Goal: Transaction & Acquisition: Book appointment/travel/reservation

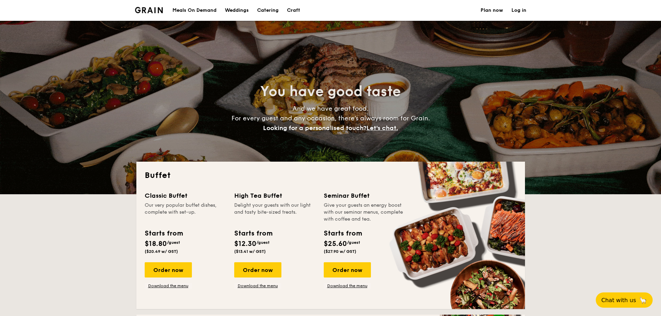
select select
click at [270, 11] on h1 "Catering" at bounding box center [268, 10] width 22 height 21
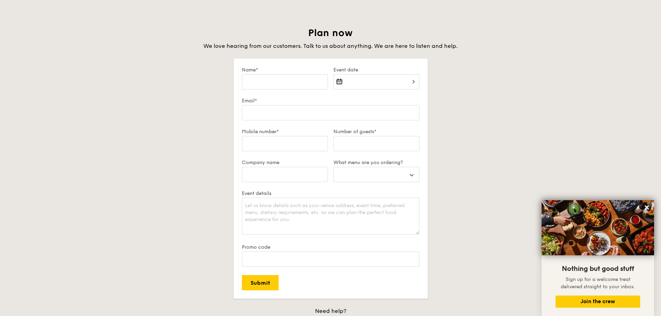
scroll to position [1179, 0]
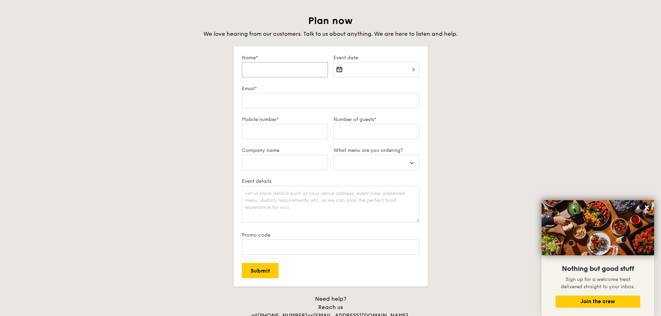
click at [279, 70] on input "Name*" at bounding box center [285, 69] width 86 height 15
type input "W"
select select
type input "We"
select select
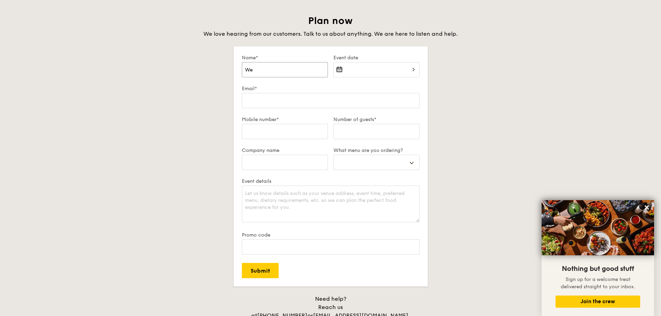
type input "We"
select select
type input "We d"
select select
type input "We d\"
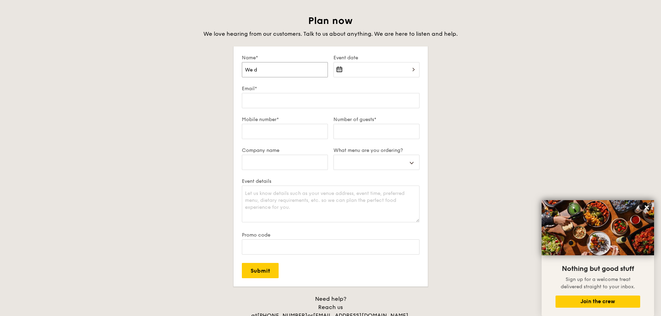
select select
type input "We d\\"
select select
type input "We d\"
select select
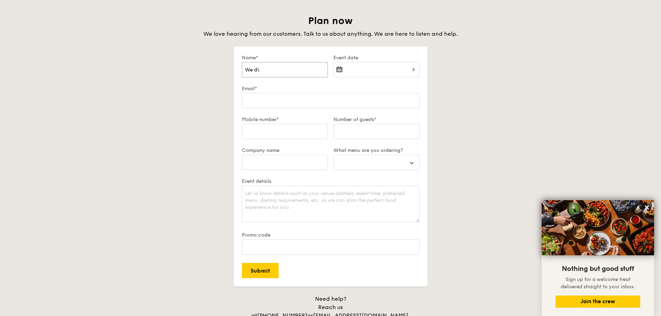
type input "We d"
select select
type input "We"
select select
type input "We"
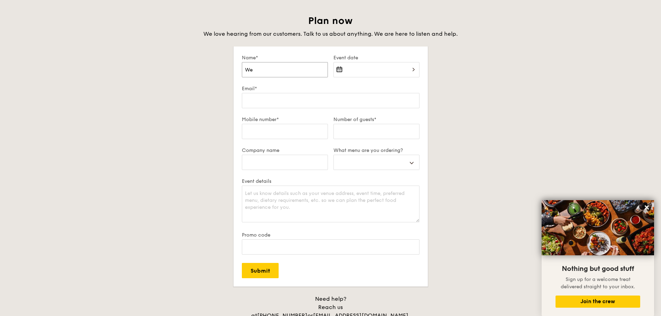
select select
type input "Wen"
select select
type input "Wend"
select select
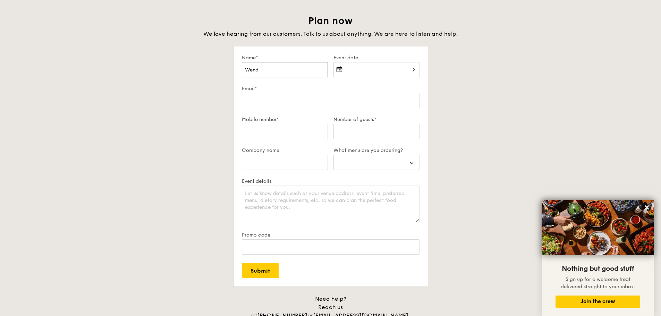
type input "Wendy"
select select
type input "Wendy"
select select
type input "Wendy L"
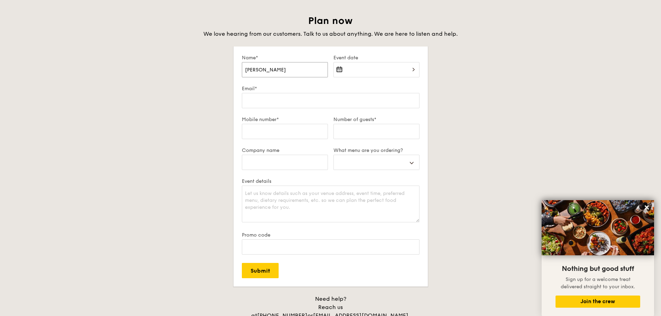
select select
type input "Wendy Le"
select select
type input "Wendy Lee"
select select
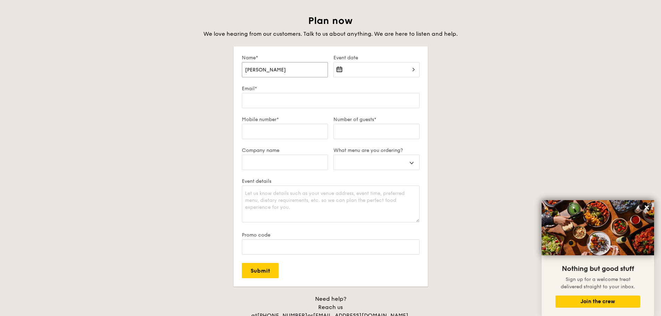
type input "Wendy Lee"
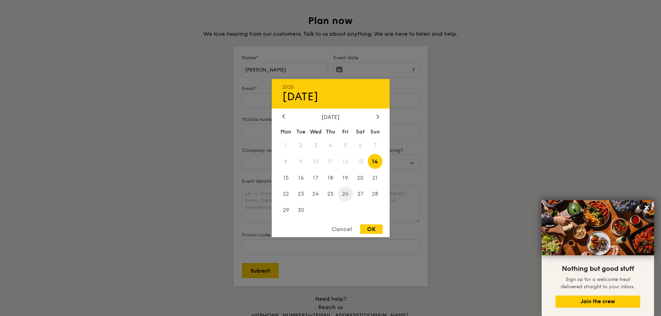
click at [347, 196] on span "26" at bounding box center [345, 194] width 15 height 15
click at [370, 229] on div "OK" at bounding box center [371, 228] width 23 height 9
type input "Sep 26, 2025"
select select
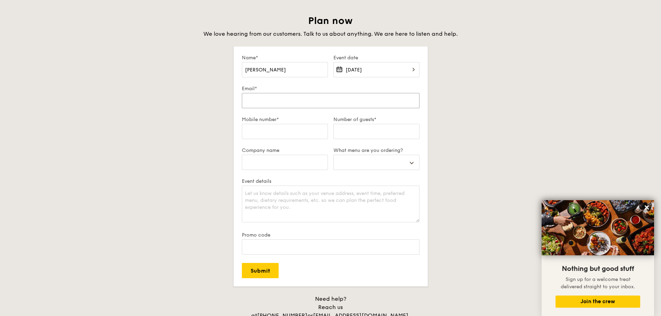
click at [285, 99] on input "Email*" at bounding box center [331, 100] width 178 height 15
type input "w"
select select
type input "we"
select select
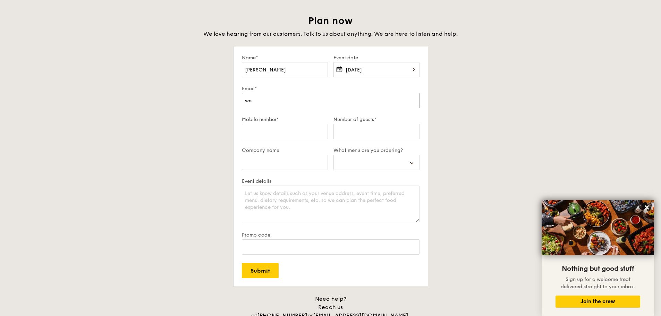
type input "wen"
select select
type input "wend"
select select
type input "wendy"
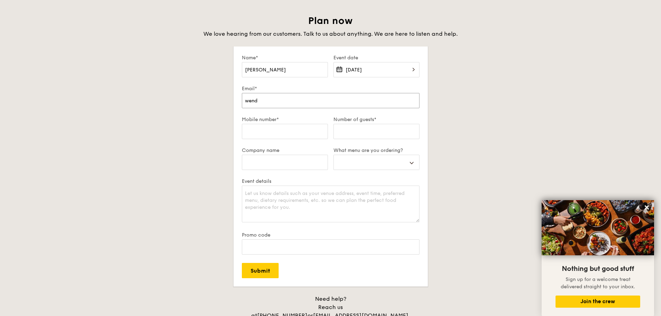
select select
type input "wendy."
select select
type input "wendy.l"
select select
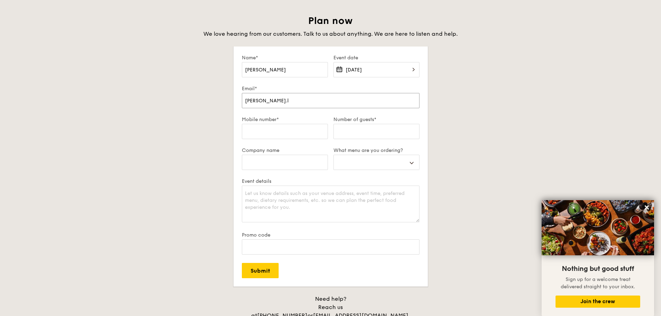
type input "wendy.le"
select select
type input "wendy.lee"
select select
type input "wendy.lee@"
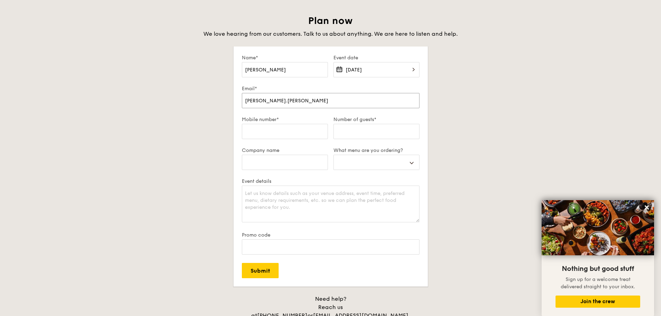
select select
type input "wendy.lee@n"
select select
type input "wendy.lee@nt"
select select
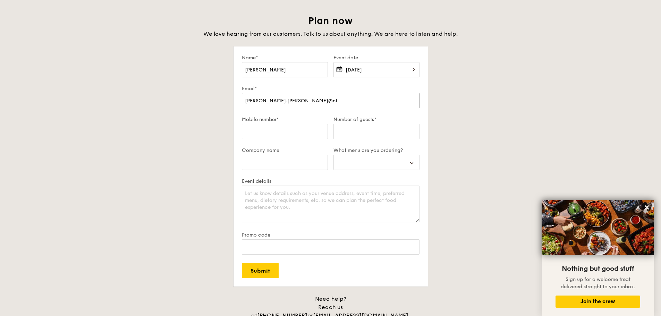
type input "wendy.lee@ntu"
select select
type input "wendy.lee@ntuc"
select select
type input "wendy.lee@ntucl"
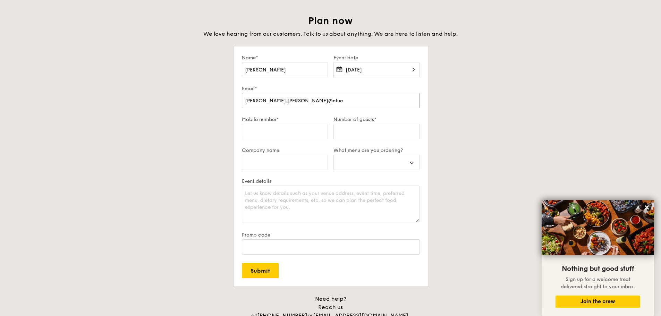
select select
type input "wendy.lee@ntucle"
select select
type input "wendy.lee@ntuclea"
select select
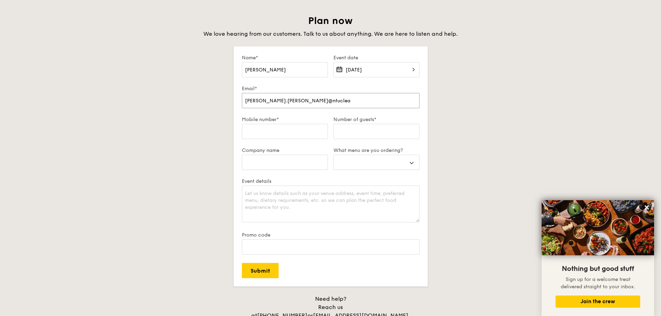
type input "wendy.lee@ntuclear"
select select
type input "wendy.lee@ntuclearn"
select select
type input "wendy.lee@ntuclearni"
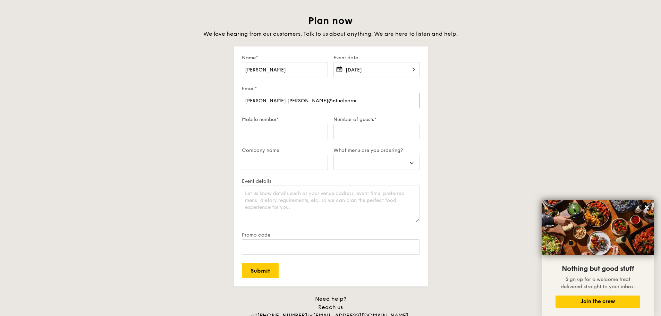
select select
type input "wendy.lee@ntuclearnin"
select select
type input "wendy.lee@ntuclearning"
select select
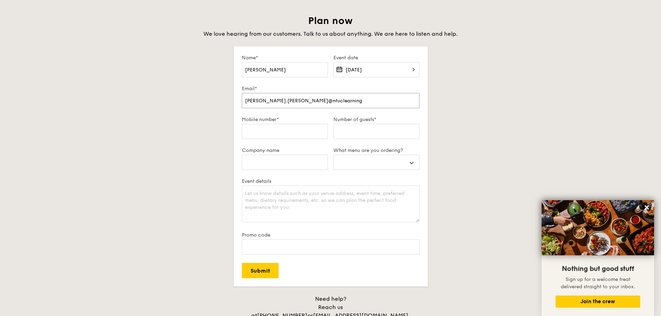
type input "wendy.lee@ntuclearningh"
select select
type input "wendy.lee@ntuclearninghh"
select select
type input "wendy.lee@ntuclearninghhu"
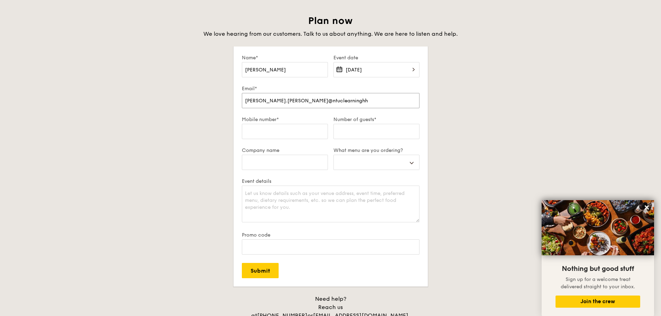
select select
type input "wendy.lee@ntuclearninghhub"
select select
type input "wendy.lee@ntuclearninghhub."
select select
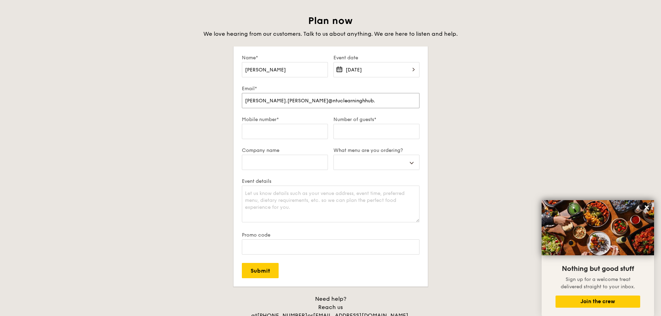
type input "wendy.lee@ntuclearninghhub.c"
select select
type input "wendy.lee@ntuclearninghhub."
select select
type input "wendy.lee@ntuclearninghhub"
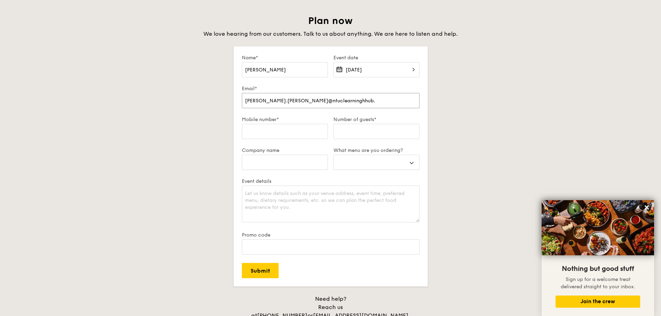
select select
type input "wendy.lee@ntuclearninghhu"
select select
type input "wendy.lee@ntuclearninghh"
select select
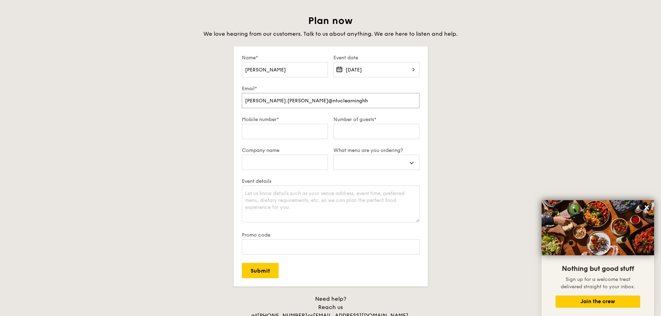
type input "wendy.lee@ntuclearningh"
select select
type input "wendy.lee@ntuclearning"
select select
type input "wendy.lee@ntuclearningh"
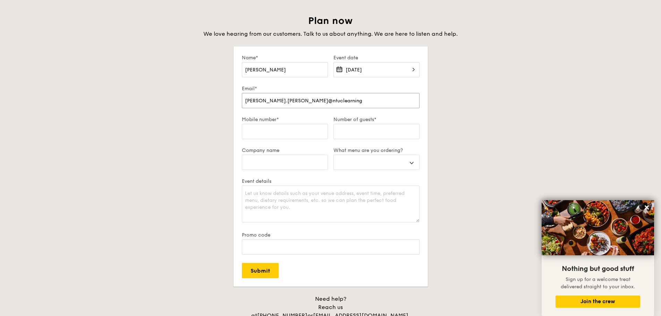
select select
type input "wendy.lee@ntuclearninghu"
select select
type input "wendy.lee@ntuclearninghub"
select select
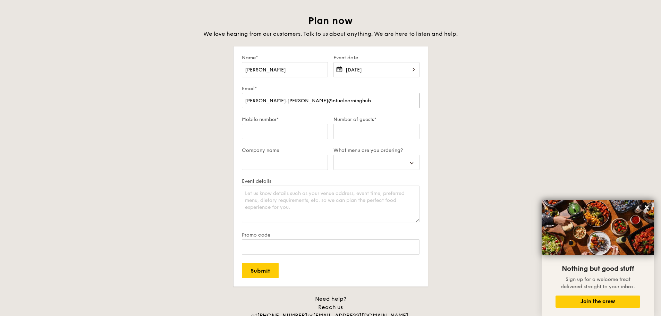
type input "wendy.lee@ntuclearninghub."
select select
type input "wendy.lee@ntuclearninghub.c"
select select
type input "wendy.lee@ntuclearninghub.co"
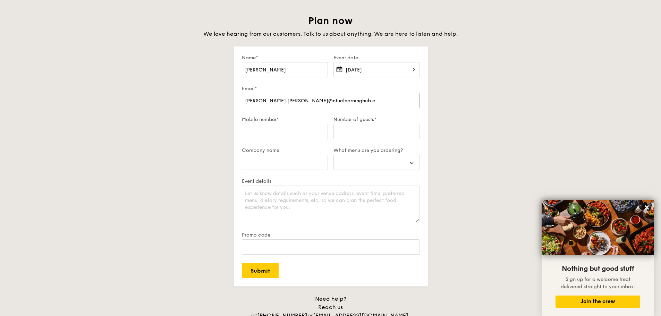
select select
type input "wendy.lee@ntuclearninghub.com"
select select
type input "wendy.lee@ntuclearninghub.com"
type input "9"
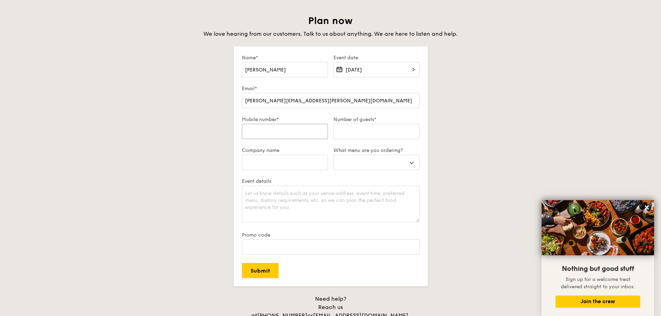
select select
type input "96"
select select
type input "967"
select select
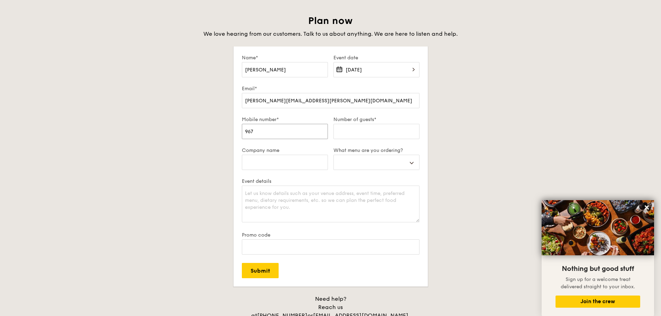
type input "9679"
select select
type input "96796"
select select
type input "967963"
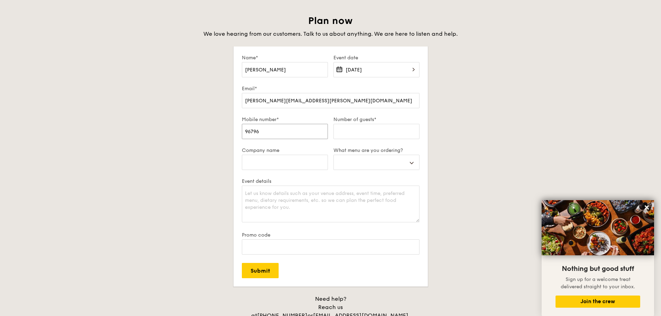
select select
type input "9679633"
select select
type input "96796336"
select select
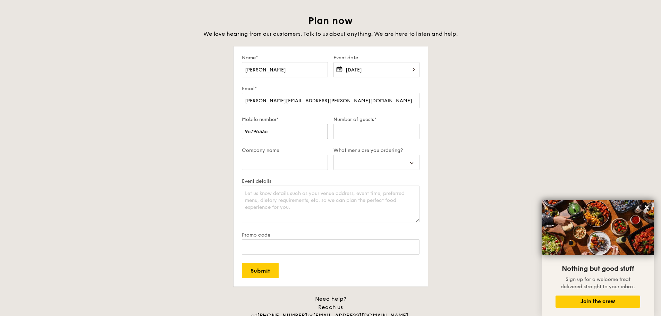
type input "96796336"
type input "2"
select select
type input "20"
select select
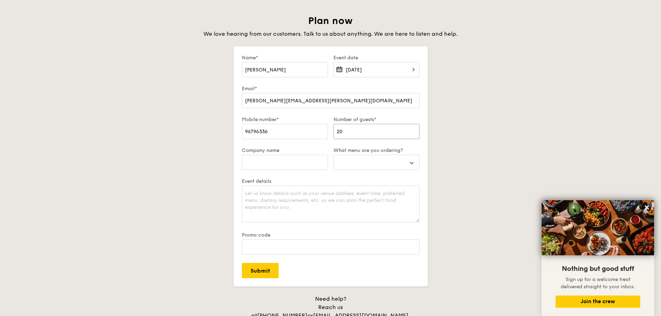
type input "200"
select select
type input "200"
type input "N"
select select
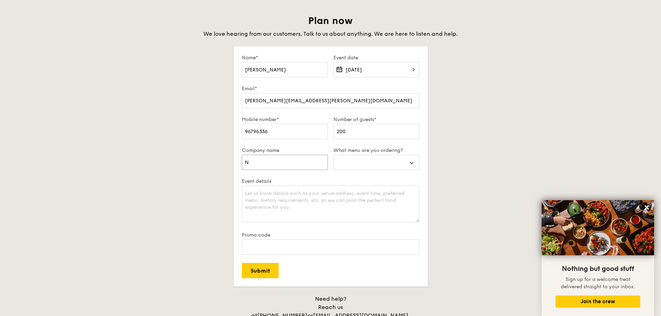
select select
type input "N"
select select
type input "NT"
select select
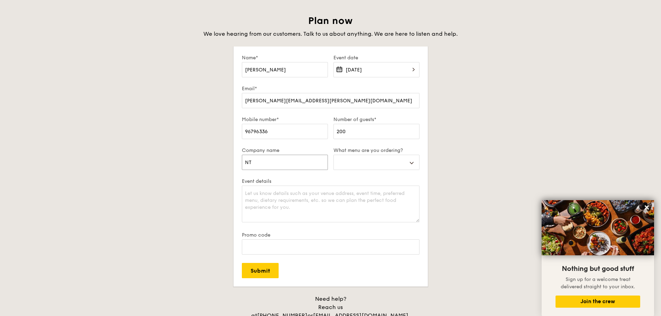
type input "NTU"
select select
type input "NTUC"
select select
type input "NTU"
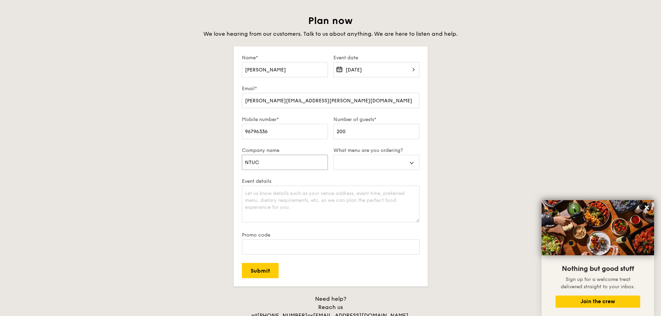
select select
type input "NT"
select select
type input "N"
select select
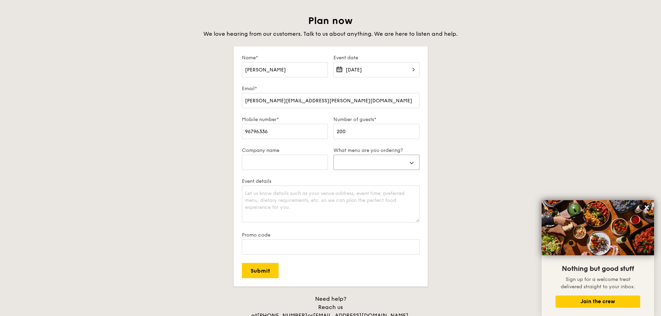
click at [399, 160] on select "Buffet Mini Buffet High Tea Canapés Meal Boxes Wedding" at bounding box center [376, 162] width 86 height 15
drag, startPoint x: 379, startPoint y: 169, endPoint x: 383, endPoint y: 188, distance: 20.2
click at [379, 169] on select "Buffet Mini Buffet High Tea Canapés Meal Boxes Wedding" at bounding box center [376, 162] width 86 height 15
click at [333, 155] on select "Buffet Mini Buffet High Tea Canapés Meal Boxes Wedding" at bounding box center [376, 162] width 86 height 15
click at [397, 167] on select "Buffet Mini Buffet High Tea Canapés Meal Boxes Wedding" at bounding box center [376, 162] width 86 height 15
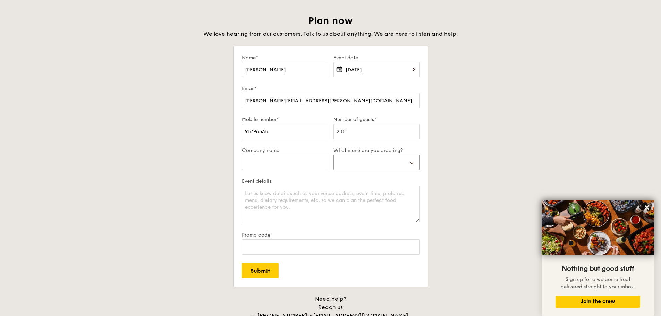
select select "highTea"
click at [333, 155] on select "Buffet Mini Buffet High Tea Canapés Meal Boxes Wedding" at bounding box center [376, 162] width 86 height 15
click at [356, 206] on textarea "Event details" at bounding box center [331, 204] width 178 height 37
type textarea "H"
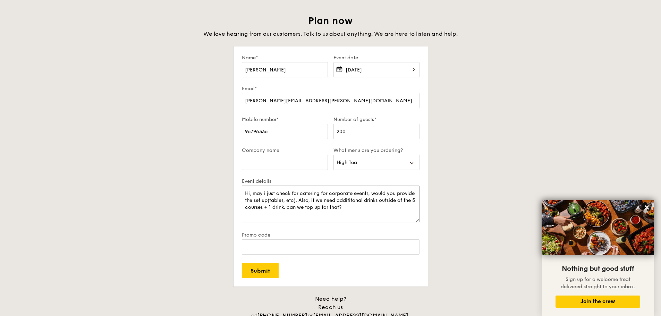
click at [376, 206] on textarea "Hi, may i just check for catering for corporate events, would you provide the s…" at bounding box center [331, 204] width 178 height 37
drag, startPoint x: 320, startPoint y: 211, endPoint x: 325, endPoint y: 210, distance: 5.5
click at [320, 211] on textarea "Hi, may i just check for catering for corporate events, would you provide the s…" at bounding box center [331, 204] width 178 height 37
click at [357, 210] on textarea "Hi, may i just check for catering for corporate events, would you provide the s…" at bounding box center [331, 204] width 178 height 37
drag, startPoint x: 349, startPoint y: 207, endPoint x: 233, endPoint y: 190, distance: 117.0
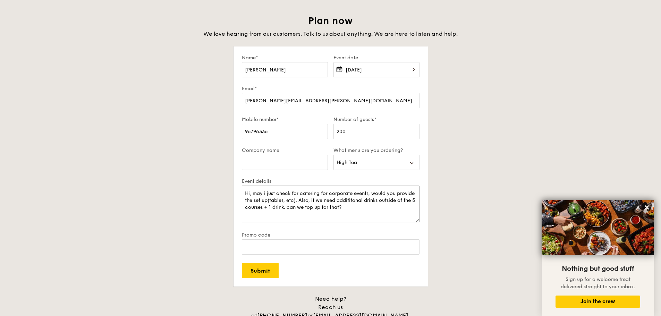
click at [233, 190] on form "Name* Wendy Lee Event date Sep 26, 2025 Email* wendy.lee@ntuclearninghub.com Mo…" at bounding box center [330, 166] width 194 height 240
paste textarea "I check if catering for corporate events includes the set-up (e.g. tables, tabl…"
click at [287, 165] on input "Company name" at bounding box center [285, 162] width 86 height 15
click at [354, 193] on textarea "Hi, may I check if catering for corporate events includes the set-up (e.g. tabl…" at bounding box center [331, 204] width 178 height 37
type textarea "Hi, may I check if catering for corporate event includes the set-up (e.g. table…"
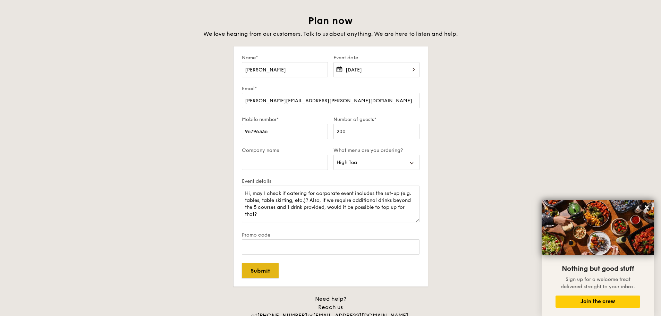
click at [272, 271] on input "Submit" at bounding box center [260, 270] width 37 height 15
select select
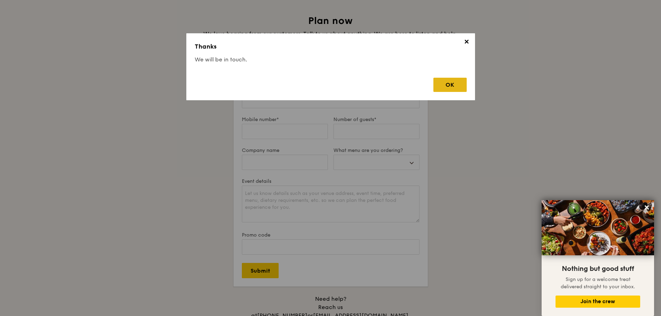
click at [460, 86] on div "OK" at bounding box center [449, 85] width 33 height 14
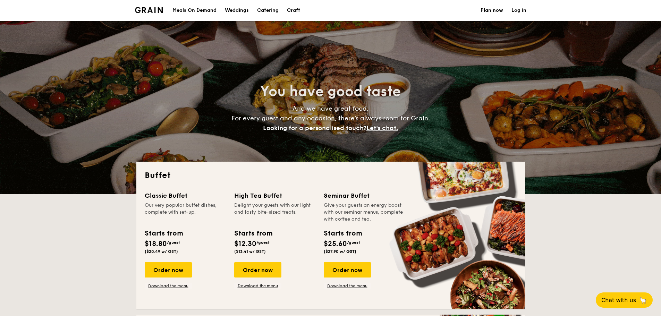
select select
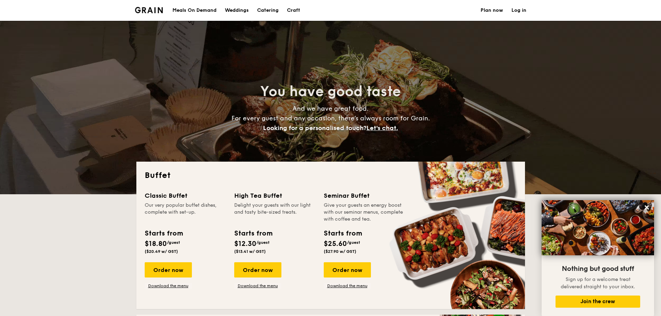
scroll to position [35, 0]
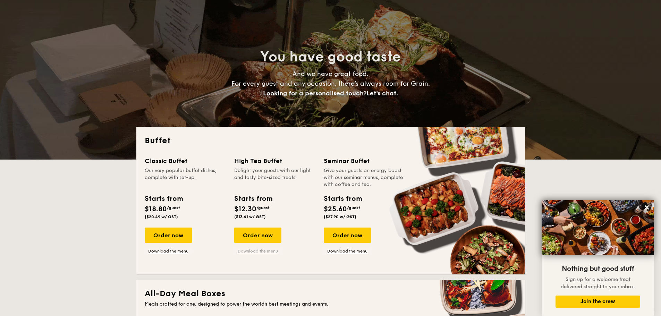
drag, startPoint x: 265, startPoint y: 252, endPoint x: 257, endPoint y: 237, distance: 17.4
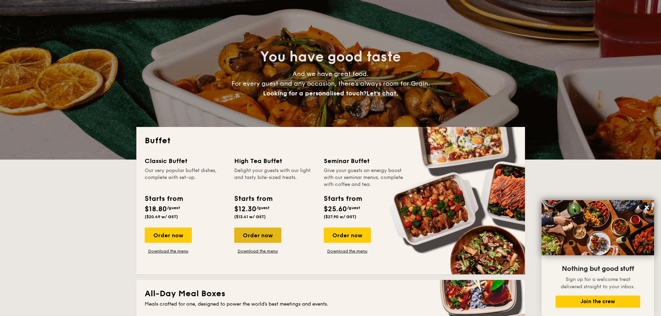
click at [255, 240] on div "Order now" at bounding box center [257, 235] width 47 height 15
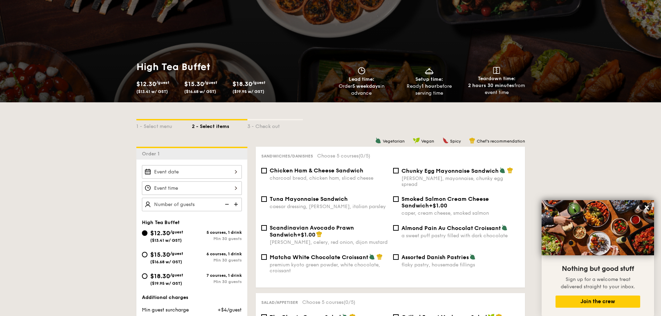
scroll to position [69, 0]
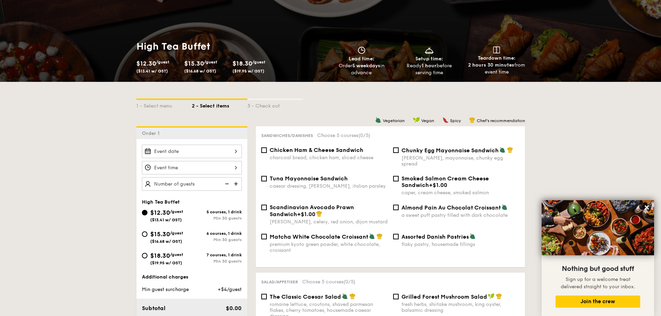
click at [228, 156] on div at bounding box center [192, 152] width 100 height 14
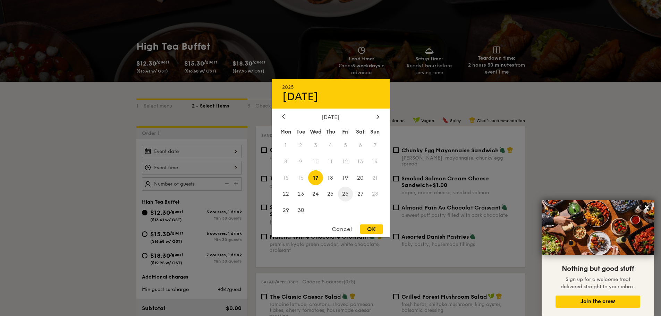
click at [348, 194] on span "26" at bounding box center [345, 194] width 15 height 15
click at [375, 232] on div "OK" at bounding box center [371, 228] width 23 height 9
type input "Sep 26, 2025"
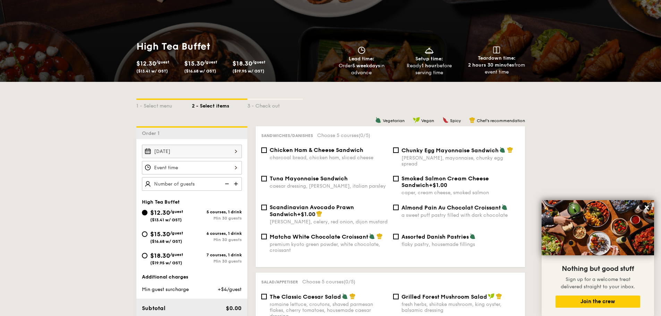
click at [235, 166] on div "12 1 2 3 4 5 6 7 8 9 10 11 00 15 30 45 am pm Cancel OK" at bounding box center [192, 168] width 100 height 14
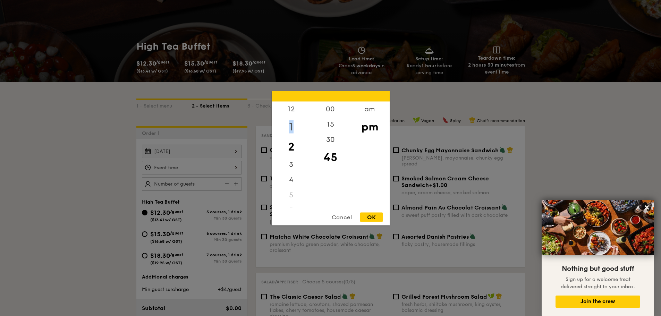
drag, startPoint x: 289, startPoint y: 118, endPoint x: 291, endPoint y: 121, distance: 4.0
click at [291, 122] on div "1" at bounding box center [291, 127] width 39 height 20
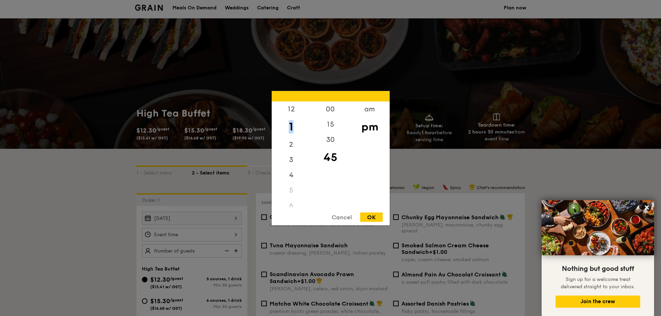
scroll to position [0, 0]
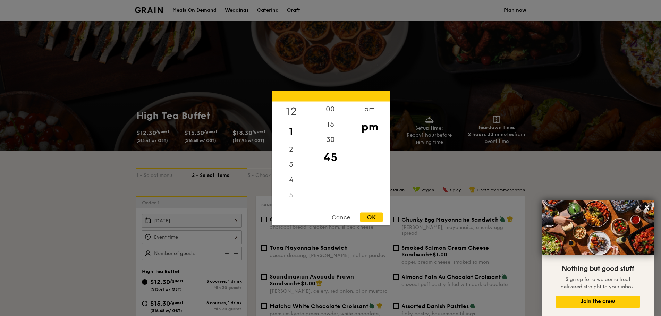
click at [290, 110] on div "12" at bounding box center [291, 111] width 39 height 20
click at [294, 142] on div "2" at bounding box center [291, 147] width 39 height 20
click at [289, 179] on div "12 1 2 3 4 5 6 7 8 9 10 11" at bounding box center [291, 154] width 39 height 106
click at [290, 186] on div "10" at bounding box center [291, 184] width 39 height 15
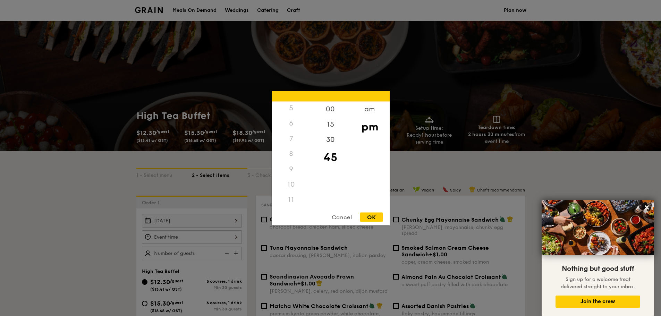
click at [292, 184] on div "10" at bounding box center [291, 184] width 39 height 15
click at [291, 195] on div "11" at bounding box center [291, 199] width 39 height 15
click at [366, 109] on div "am" at bounding box center [369, 111] width 39 height 20
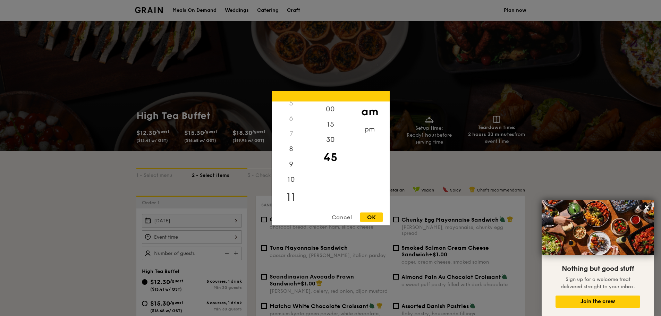
click at [290, 197] on div "11" at bounding box center [291, 197] width 39 height 20
click at [373, 216] on div "OK" at bounding box center [371, 216] width 23 height 9
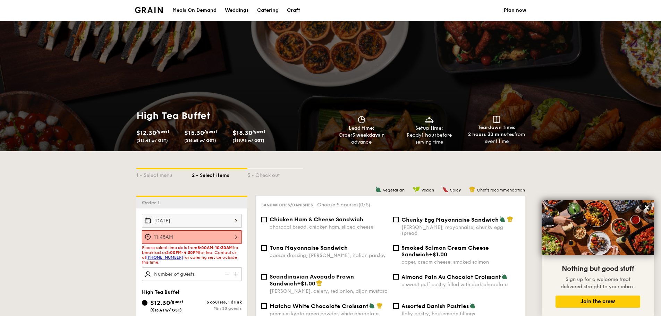
click at [233, 238] on div "11:45AM" at bounding box center [192, 237] width 100 height 14
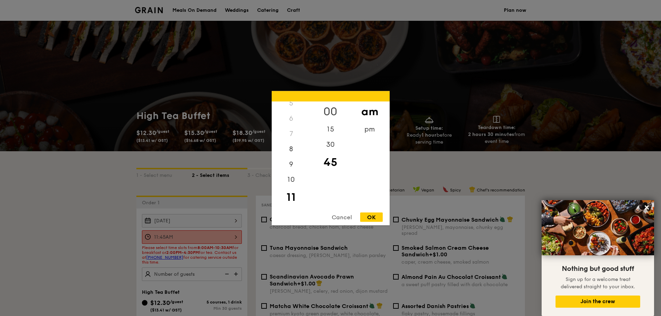
click at [331, 106] on div "00" at bounding box center [330, 111] width 39 height 20
click at [367, 216] on div "OK" at bounding box center [371, 216] width 23 height 9
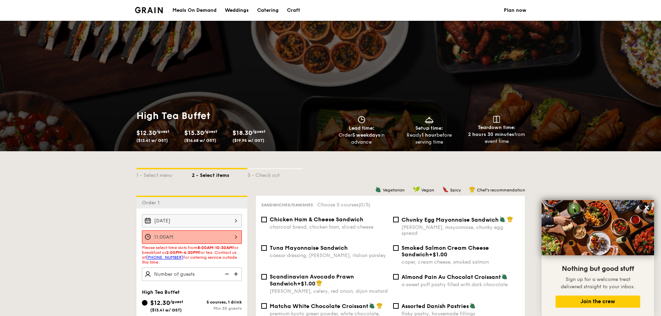
click at [242, 237] on div "Sep 26, 2025 11:00AM Please select time slots from 8:00AM-10:30AM for breakfast…" at bounding box center [191, 247] width 111 height 67
click at [239, 238] on div "11:00AM" at bounding box center [192, 237] width 100 height 14
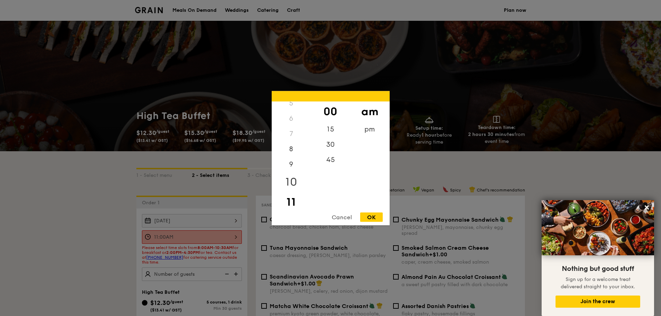
click at [293, 182] on div "10" at bounding box center [291, 182] width 39 height 20
click at [330, 145] on div "30" at bounding box center [330, 147] width 39 height 20
click at [374, 214] on div "OK" at bounding box center [371, 216] width 23 height 9
type input "10:30AM"
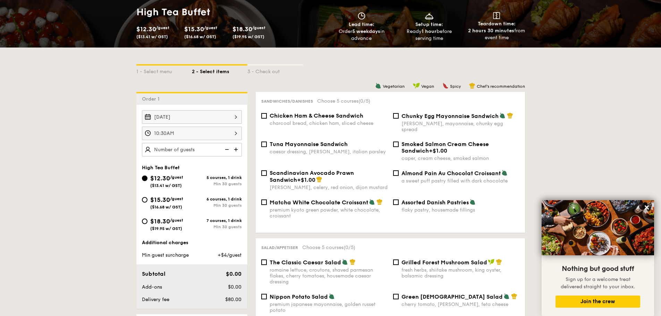
scroll to position [104, 0]
click at [263, 116] on input "Chicken Ham & Cheese Sandwich charcoal bread, chicken ham, sliced cheese" at bounding box center [264, 116] width 6 height 6
checkbox input "true"
click at [264, 141] on input "Tuna Mayonnaise Sandwich caesar dressing, gherkin, italian parsley" at bounding box center [264, 144] width 6 height 6
checkbox input "true"
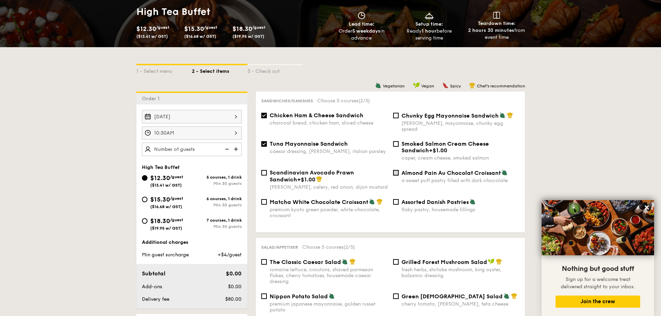
click at [397, 170] on input "Almond Pain Au Chocolat Croissant a sweet puff pastry filled with dark chocolate" at bounding box center [396, 173] width 6 height 6
checkbox input "true"
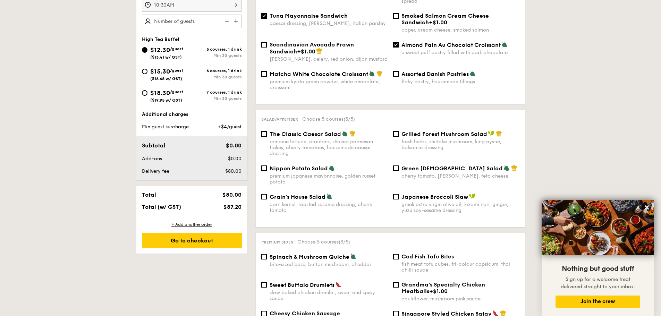
scroll to position [243, 0]
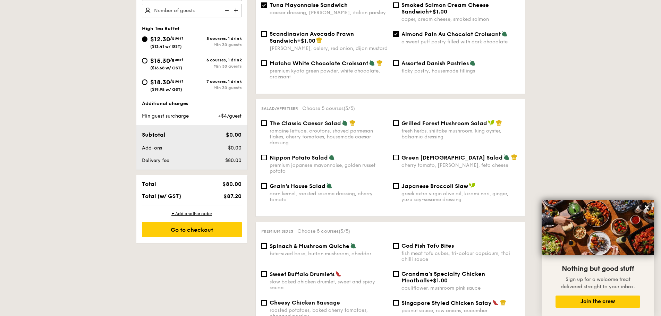
drag, startPoint x: 278, startPoint y: 215, endPoint x: 230, endPoint y: 267, distance: 71.0
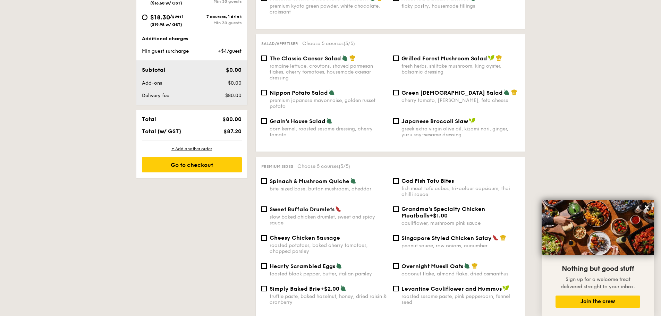
scroll to position [312, 0]
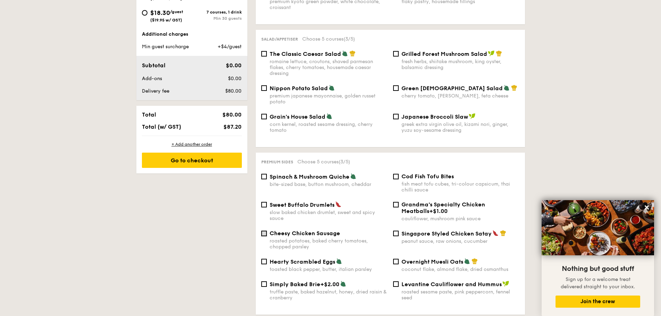
click at [265, 231] on input "Cheesy Chicken Sausage roasted potatoes, baked cherry tomatoes, chopped parsley" at bounding box center [264, 234] width 6 height 6
checkbox input "true"
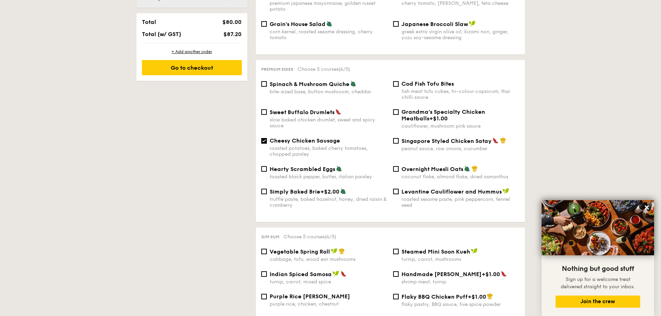
scroll to position [416, 0]
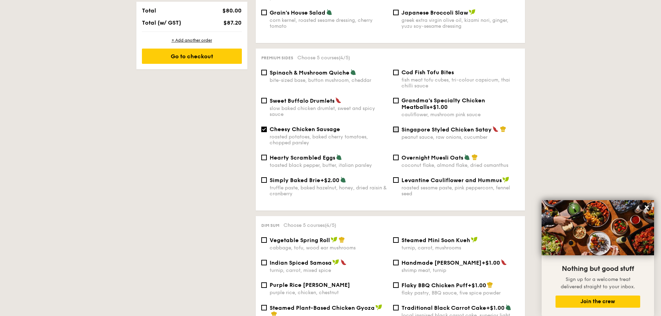
click at [394, 127] on input "Singapore Styled Chicken Satay peanut sauce, raw onions, cucumber" at bounding box center [396, 130] width 6 height 6
checkbox input "true"
click at [269, 237] on div "Vegetable Spring Roll cabbage, tofu, wood ear mushrooms" at bounding box center [324, 244] width 132 height 14
click at [265, 237] on input "Vegetable Spring Roll cabbage, tofu, wood ear mushrooms" at bounding box center [264, 240] width 6 height 6
checkbox input "true"
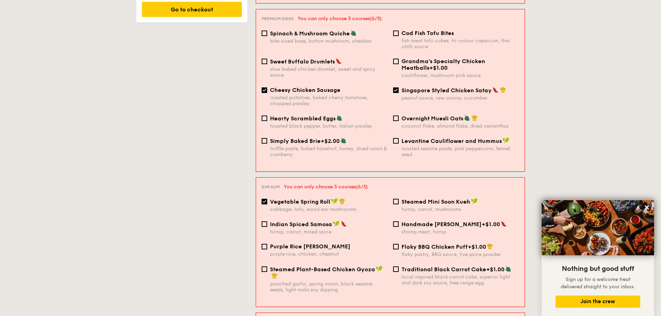
scroll to position [451, 0]
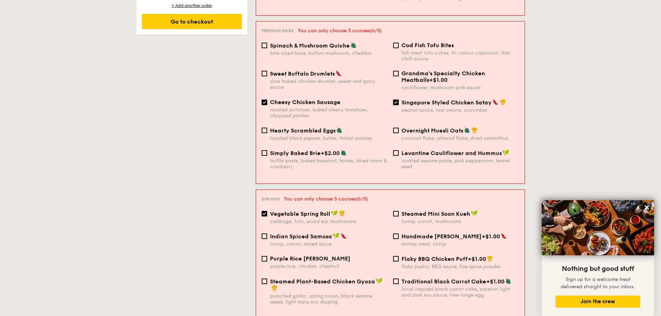
click at [396, 100] on input "Singapore Styled Chicken Satay peanut sauce, raw onions, cucumber" at bounding box center [396, 103] width 6 height 6
checkbox input "false"
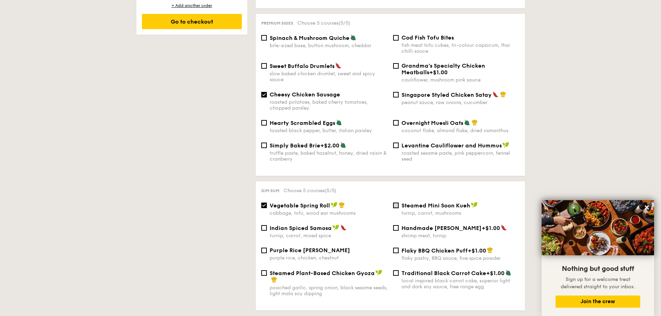
click at [395, 203] on input "Steamed Mini Soon Kueh turnip, carrot, mushrooms" at bounding box center [396, 206] width 6 height 6
checkbox input "true"
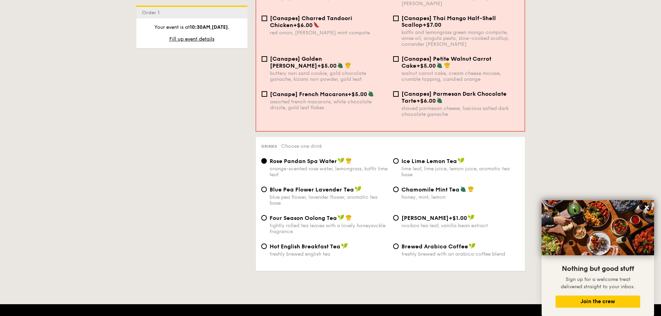
scroll to position [1075, 0]
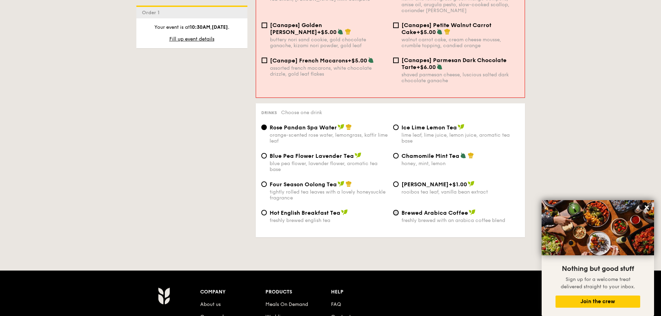
click at [394, 210] on input "Brewed Arabica Coffee freshly brewed with an arabica coffee blend" at bounding box center [396, 213] width 6 height 6
radio input "true"
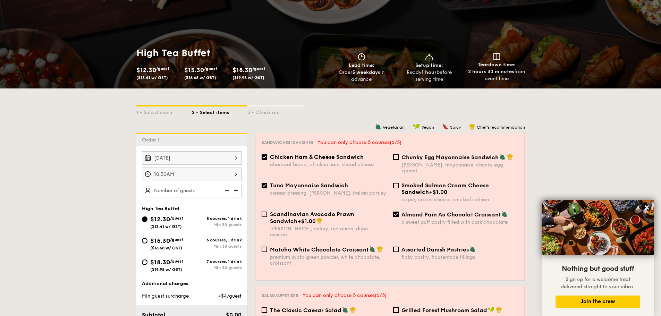
scroll to position [69, 0]
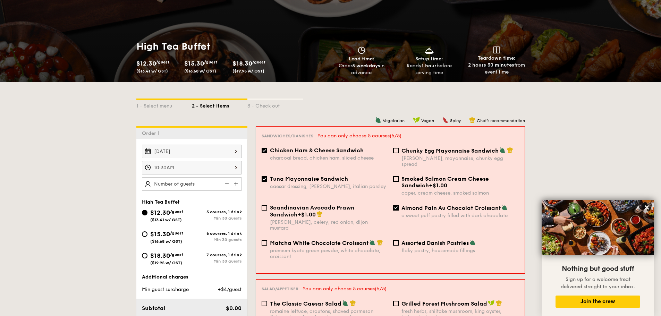
select select
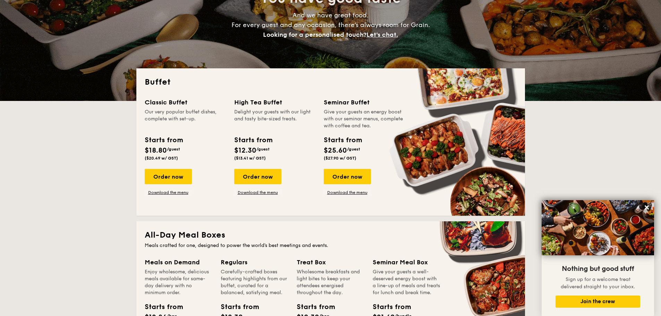
scroll to position [139, 0]
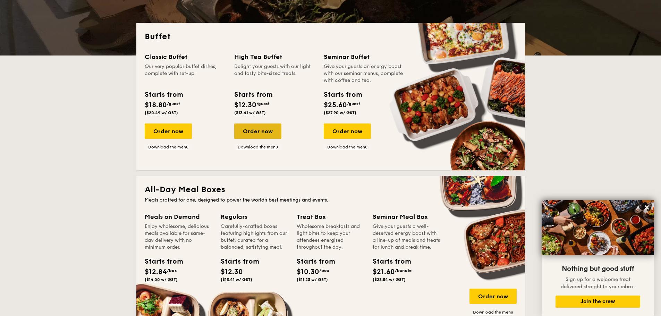
click at [258, 131] on div "Order now" at bounding box center [257, 130] width 47 height 15
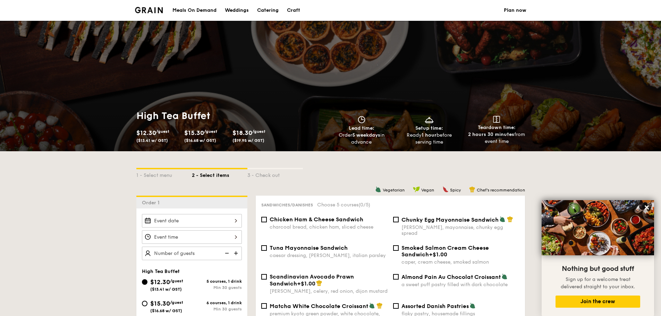
select select
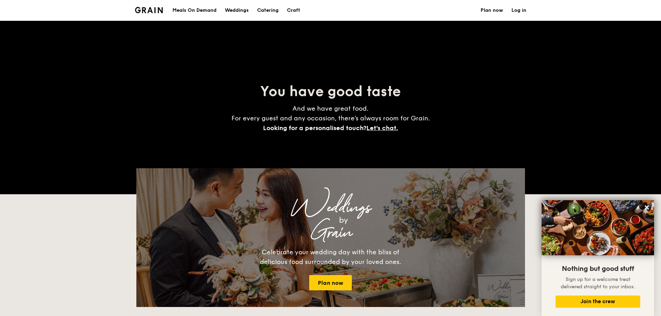
scroll to position [139, 0]
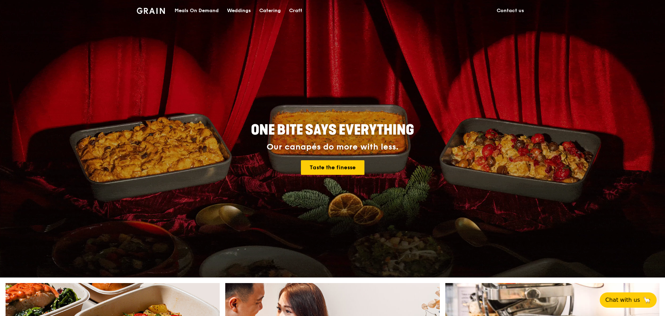
click at [502, 11] on link "Contact us" at bounding box center [510, 10] width 36 height 21
